Goal: Navigation & Orientation: Find specific page/section

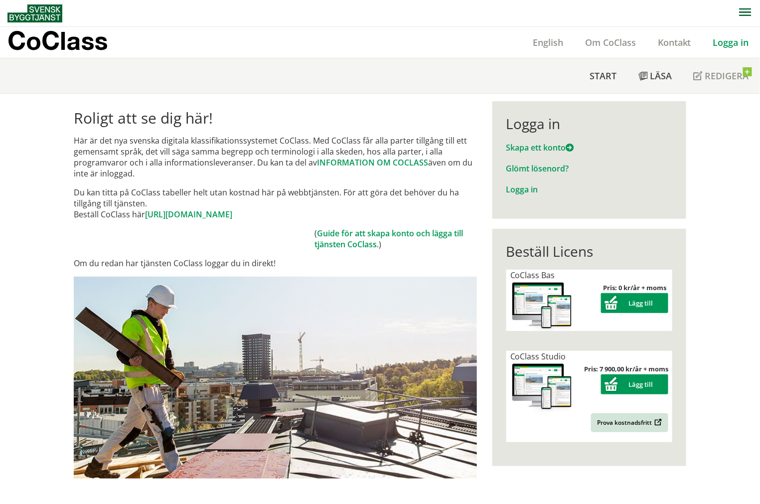
click at [746, 42] on link "Logga in" at bounding box center [731, 42] width 58 height 12
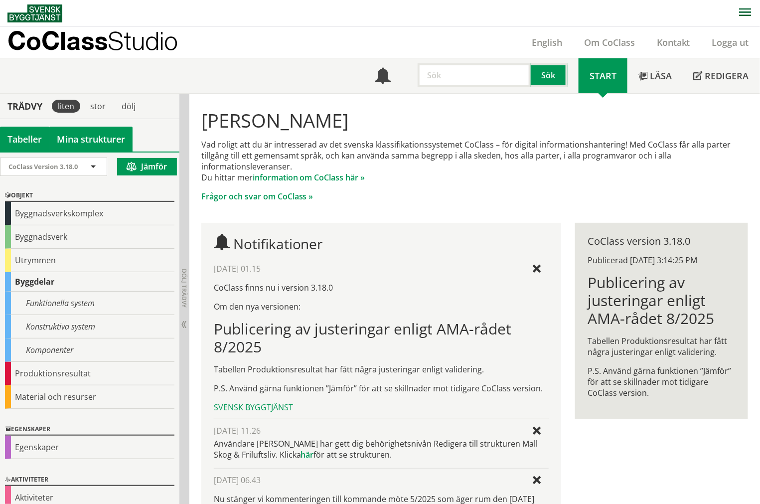
click at [105, 145] on link "Mina strukturer" at bounding box center [90, 139] width 83 height 25
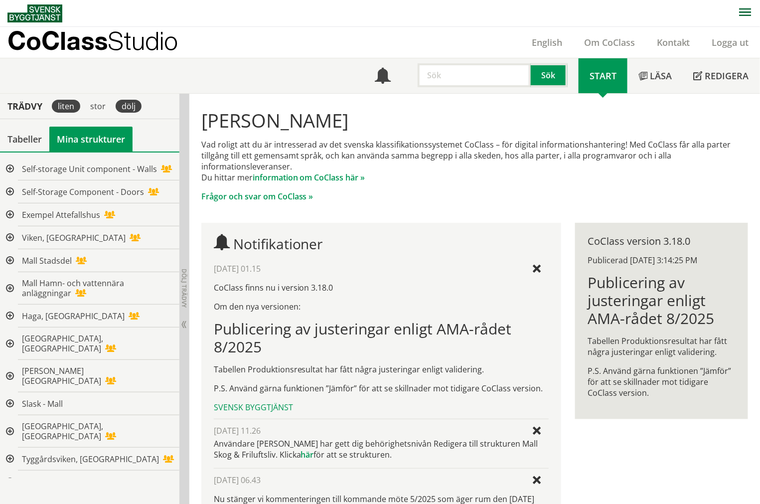
click at [138, 102] on div "dölj" at bounding box center [129, 106] width 26 height 13
